Goal: Information Seeking & Learning: Learn about a topic

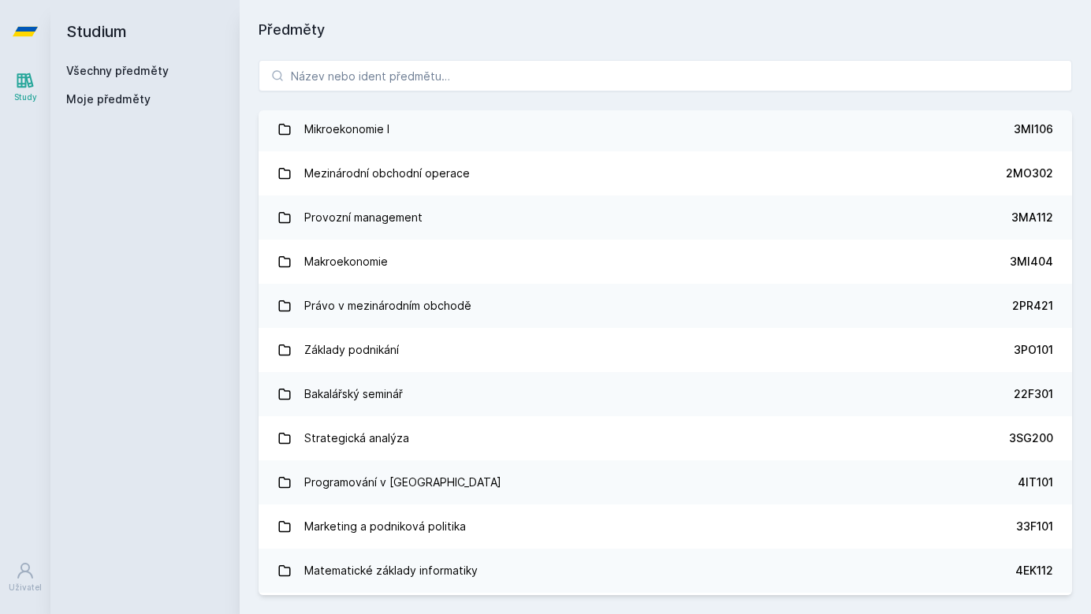
scroll to position [2031, 0]
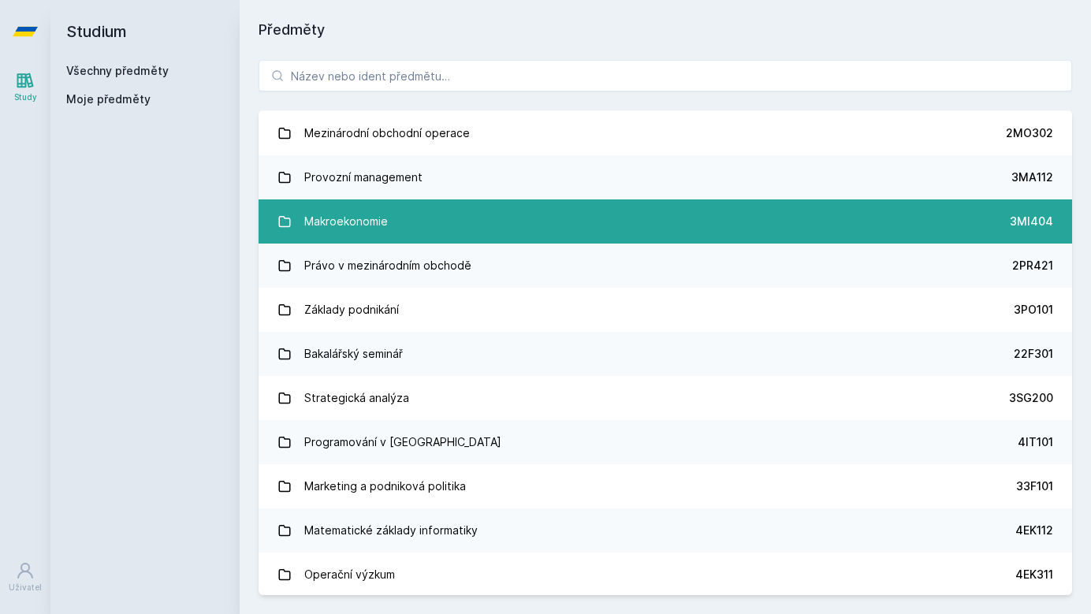
click at [412, 221] on link "Makroekonomie 3MI404" at bounding box center [666, 222] width 814 height 44
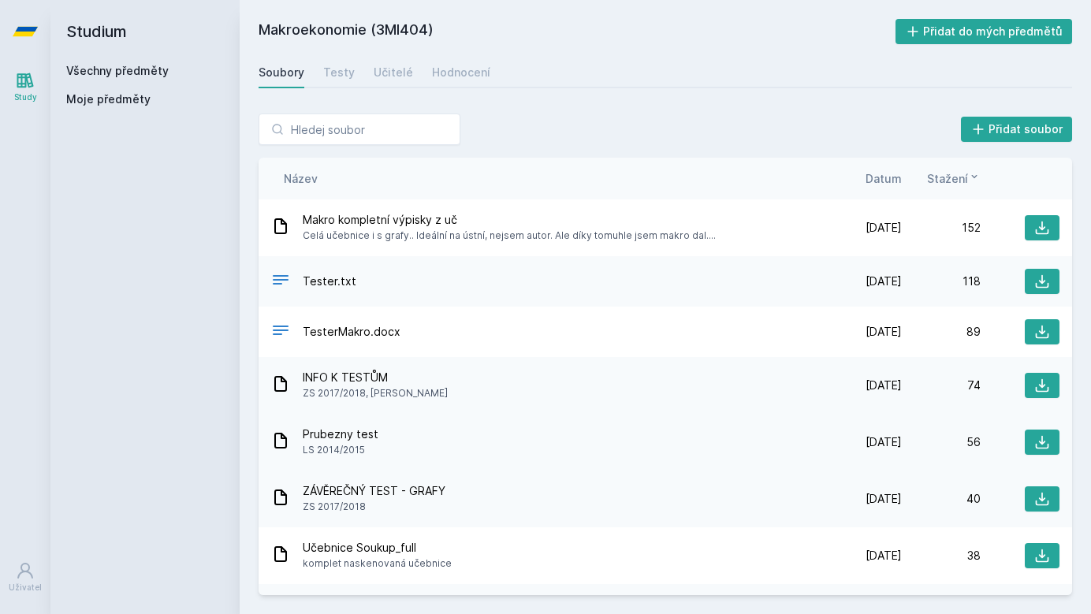
click at [866, 441] on span "[DATE]" at bounding box center [884, 443] width 36 height 16
click at [756, 452] on div "Prubezny test LS 2014/2015" at bounding box center [547, 443] width 552 height 32
click at [1043, 234] on icon at bounding box center [1042, 228] width 13 height 13
click at [1043, 442] on icon at bounding box center [1042, 442] width 13 height 13
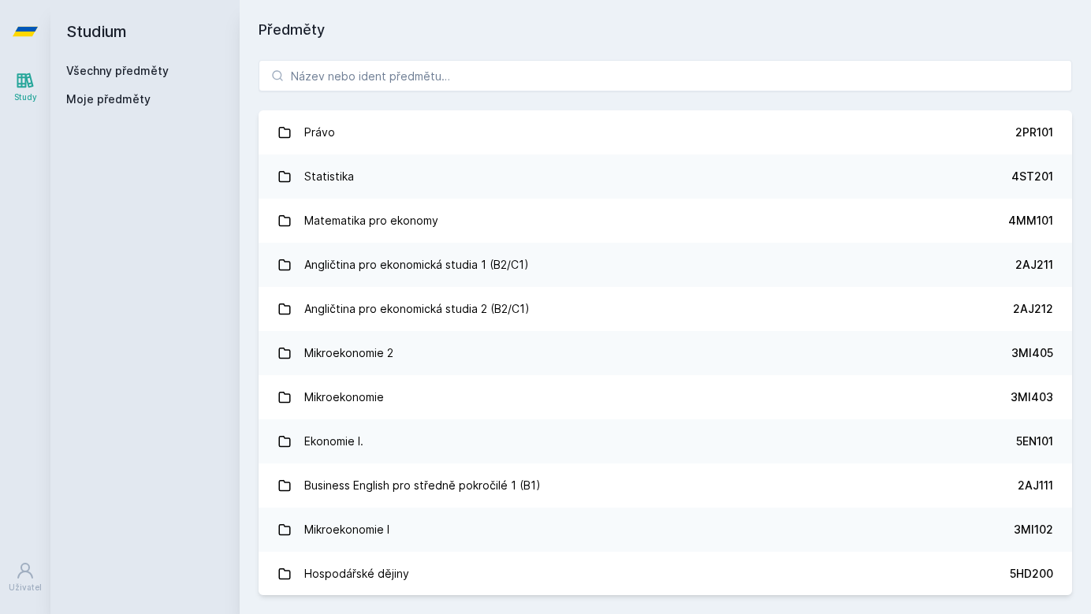
scroll to position [28, 0]
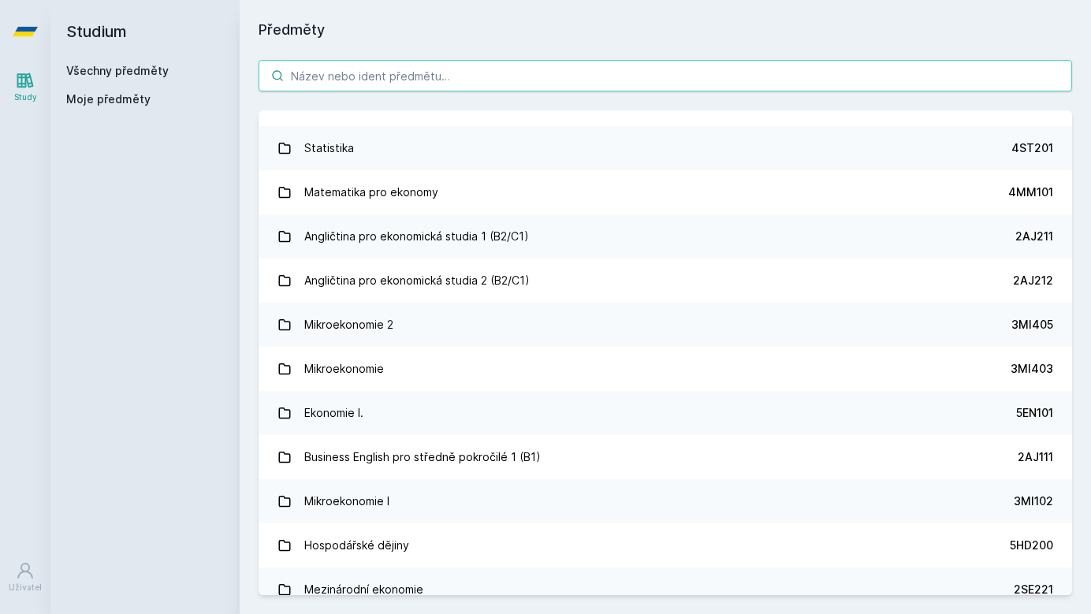
click at [493, 78] on input "search" at bounding box center [666, 76] width 814 height 32
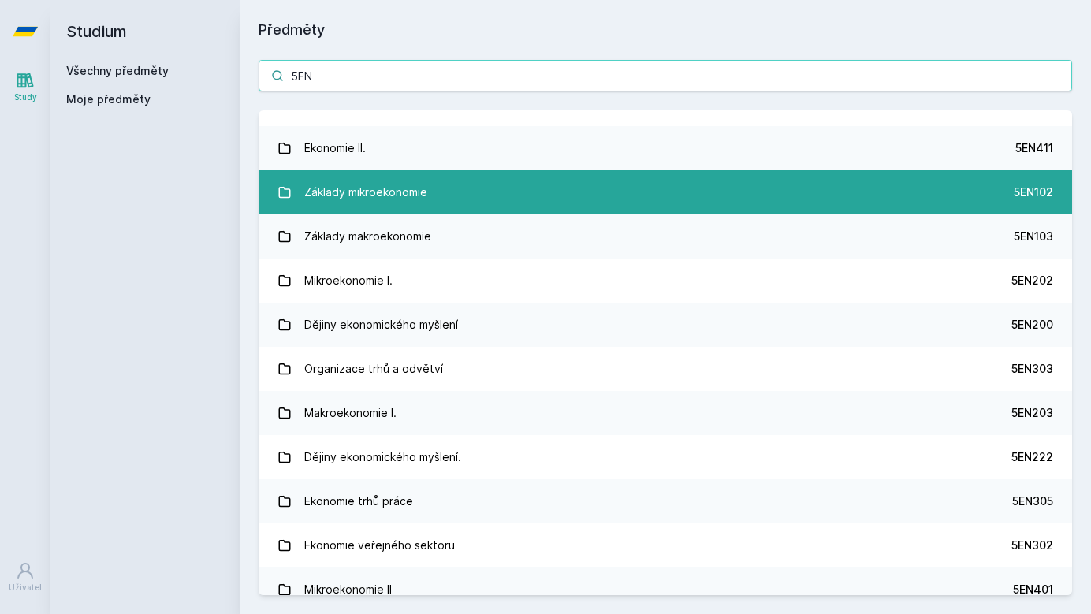
type input "5EN"
click at [516, 204] on link "Základy mikroekonomie 5EN102" at bounding box center [666, 192] width 814 height 44
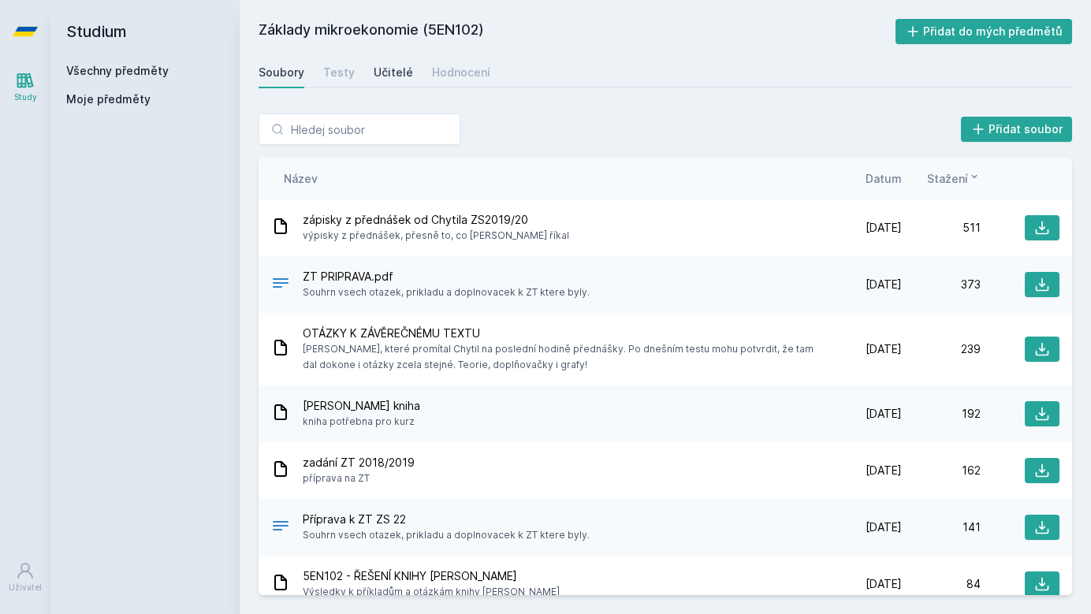
click at [375, 75] on div "Učitelé" at bounding box center [393, 73] width 39 height 16
click at [396, 129] on input "search" at bounding box center [360, 130] width 202 height 32
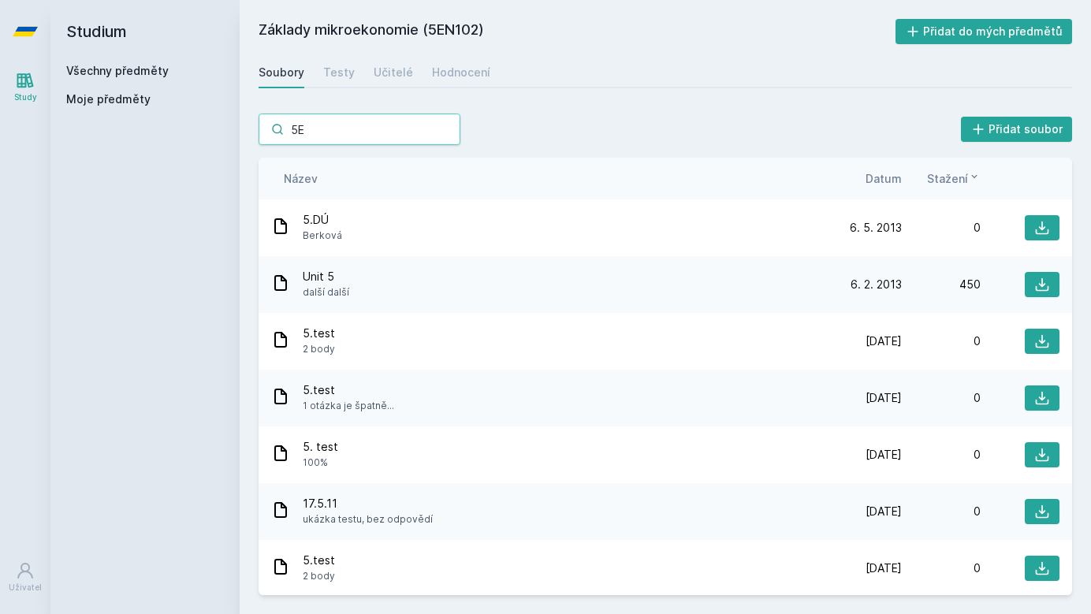
type input "5EN"
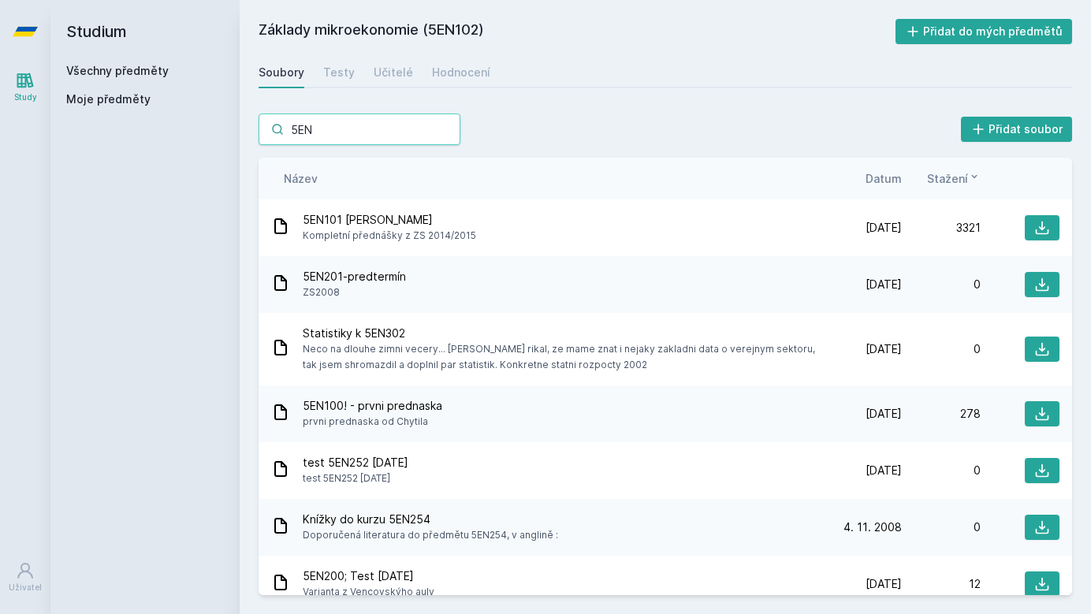
click at [388, 140] on input "5EN" at bounding box center [360, 130] width 202 height 32
click at [447, 132] on input "5EN" at bounding box center [360, 130] width 202 height 32
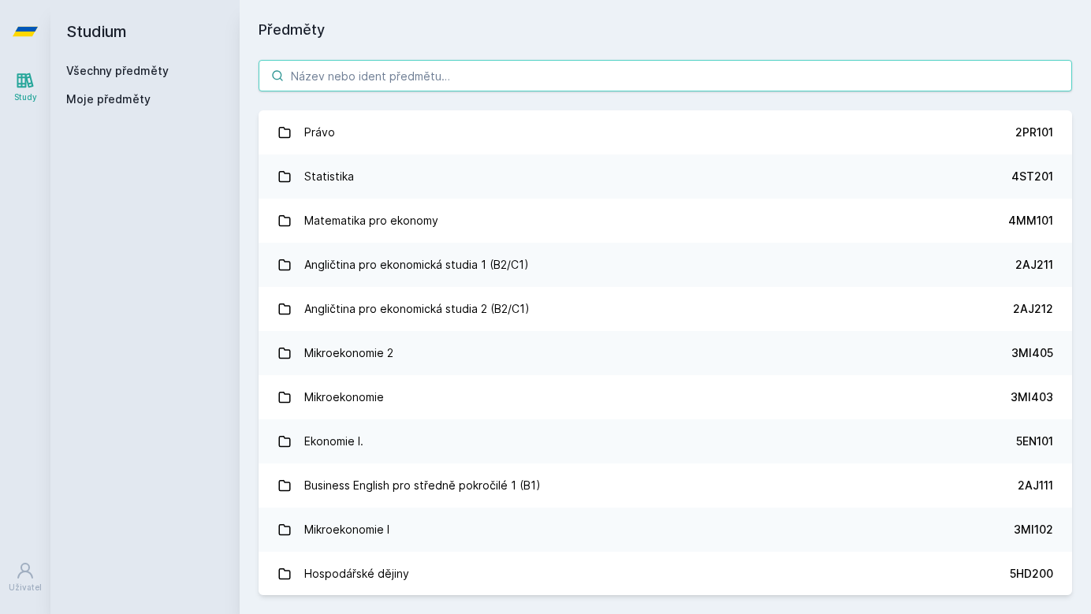
click at [334, 81] on input "search" at bounding box center [666, 76] width 814 height 32
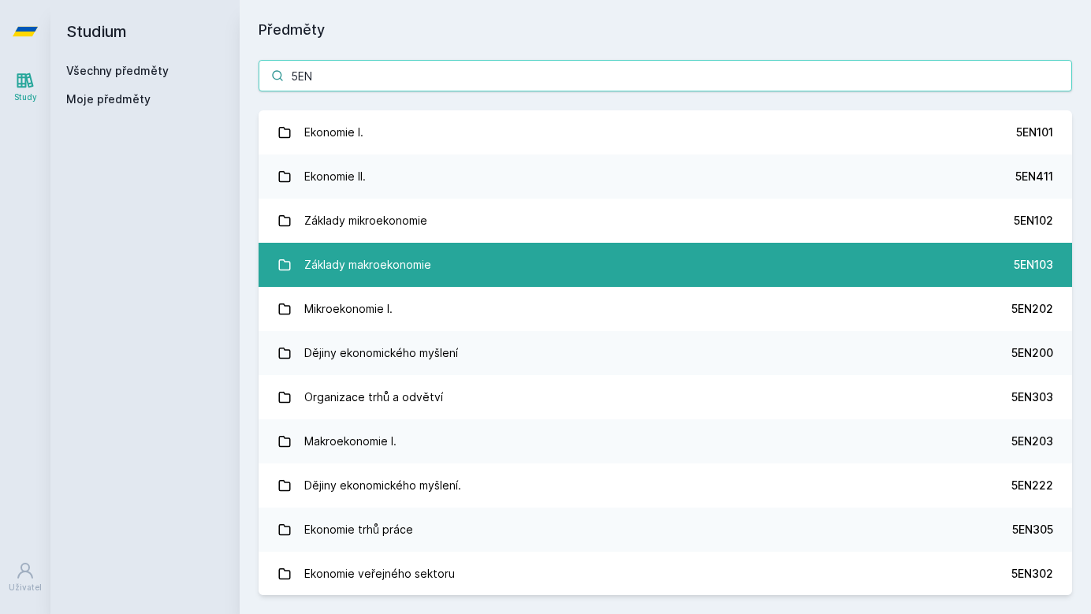
type input "5EN"
click at [534, 263] on link "Základy makroekonomie 5EN103" at bounding box center [666, 265] width 814 height 44
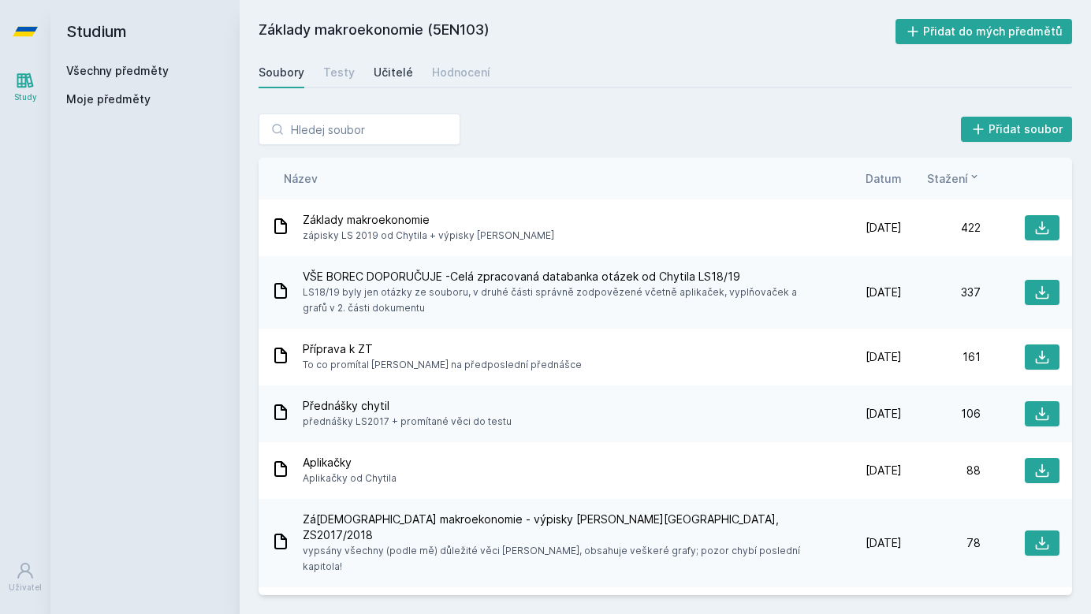
click at [394, 69] on div "Učitelé" at bounding box center [393, 73] width 39 height 16
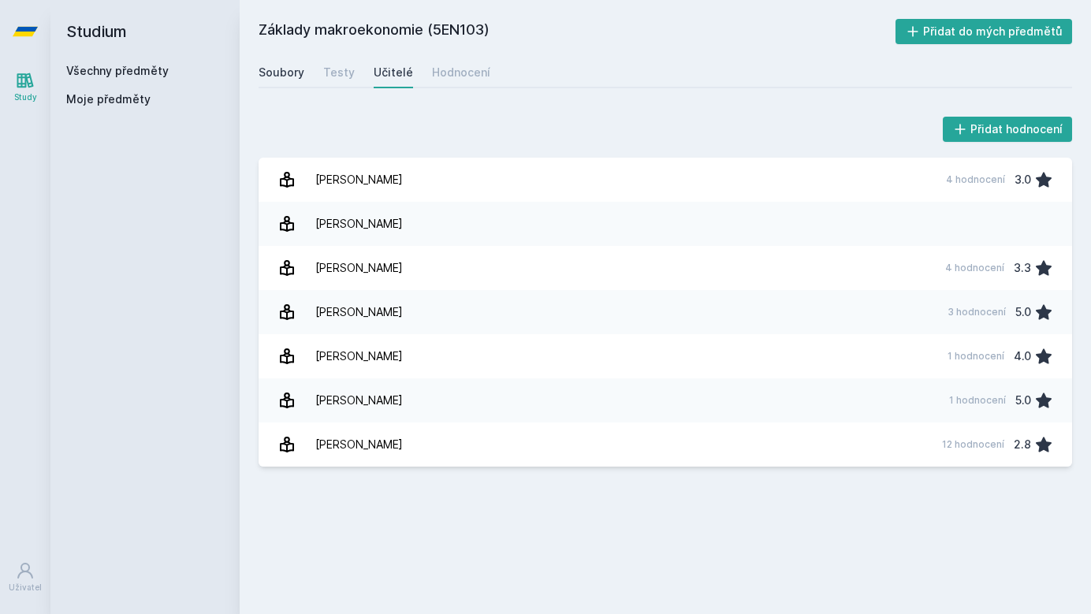
click at [293, 66] on div "Soubory" at bounding box center [282, 73] width 46 height 16
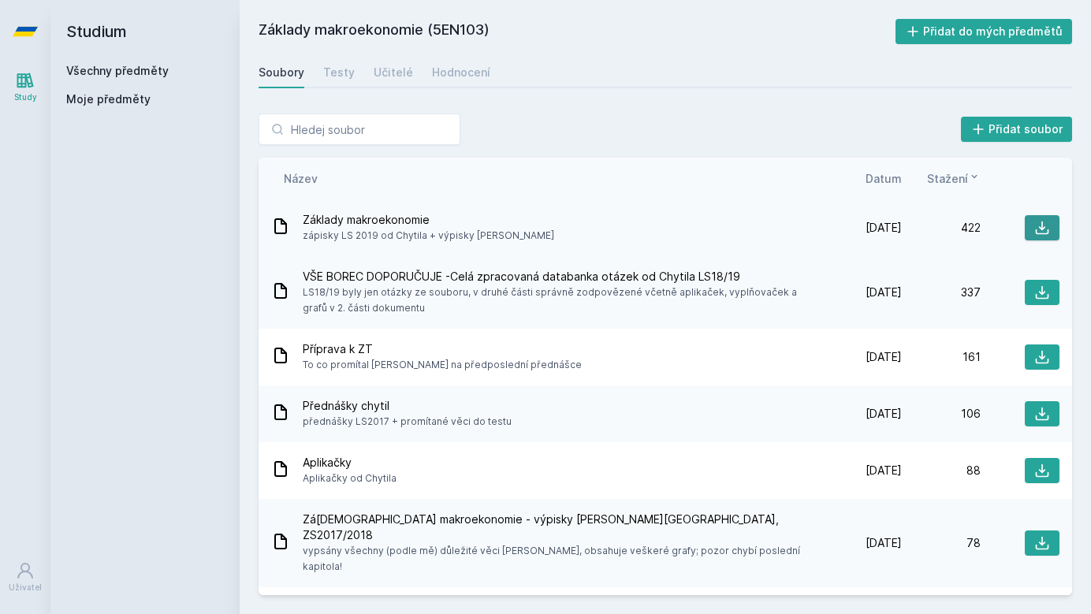
click at [1046, 228] on icon at bounding box center [1043, 228] width 16 height 16
